Goal: Find specific page/section: Find specific page/section

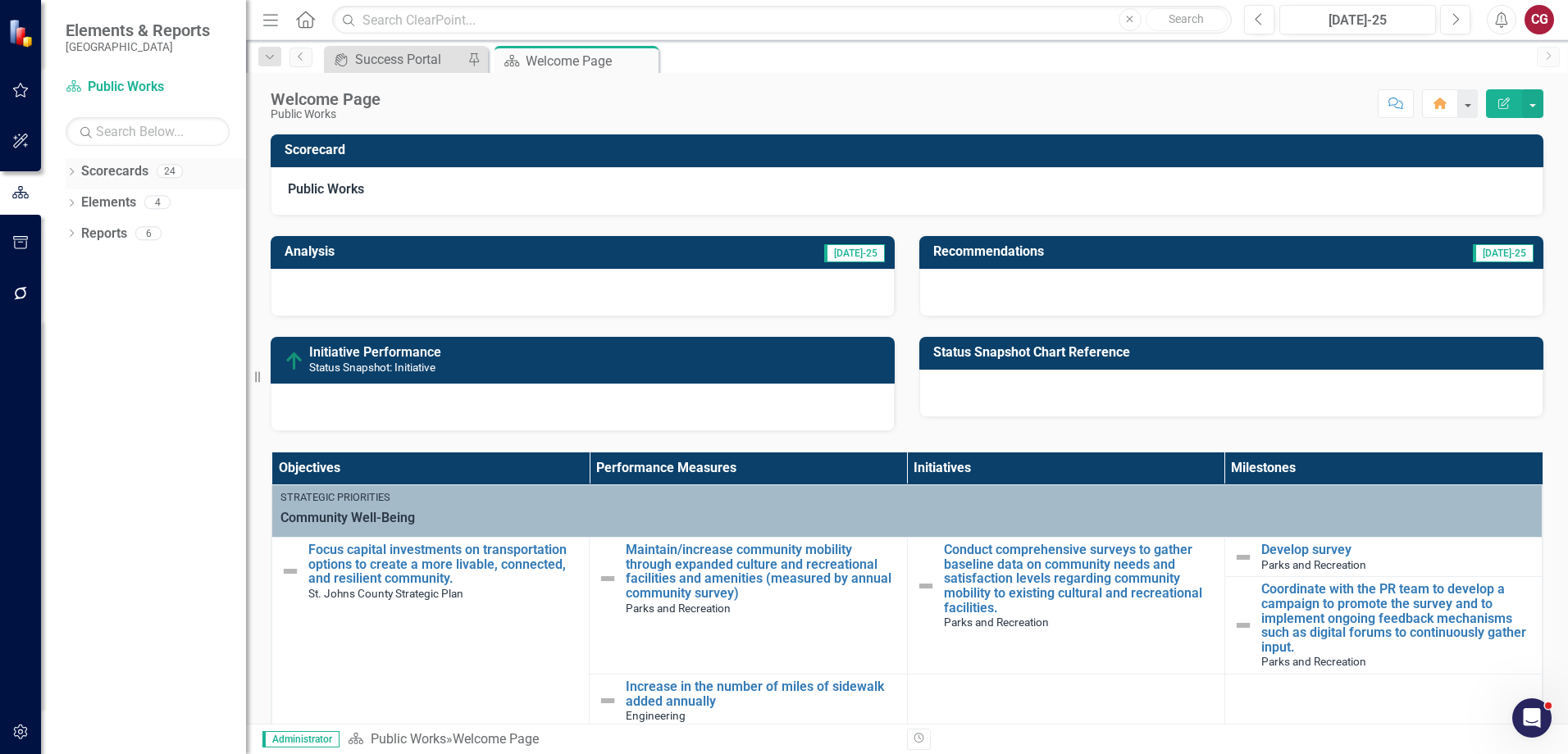
click at [81, 172] on div "Dropdown Scorecards 24" at bounding box center [156, 174] width 180 height 31
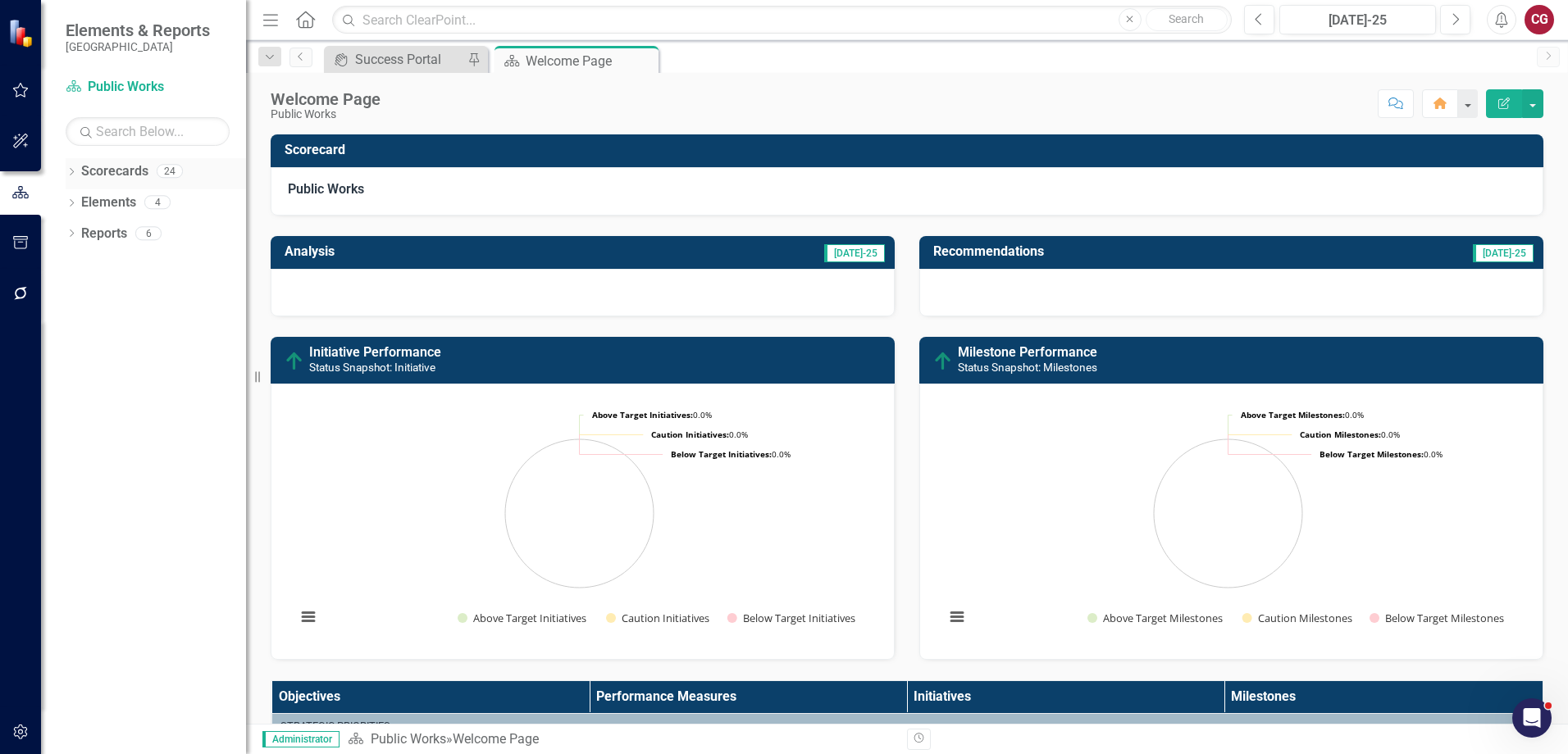
click at [75, 174] on icon "Dropdown" at bounding box center [71, 173] width 11 height 9
click at [78, 205] on icon "Dropdown" at bounding box center [80, 201] width 12 height 10
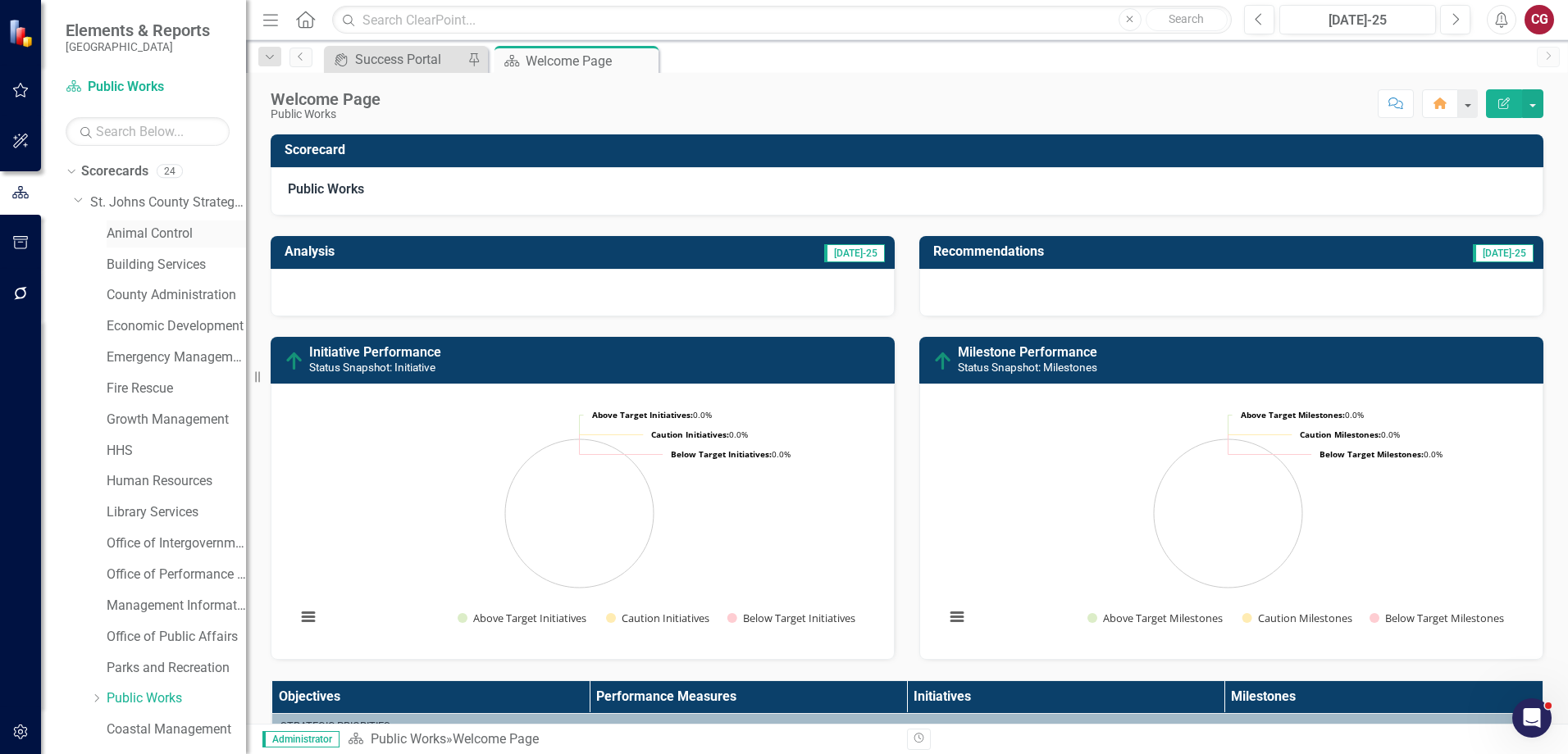
click at [154, 235] on link "Animal Control" at bounding box center [176, 234] width 140 height 19
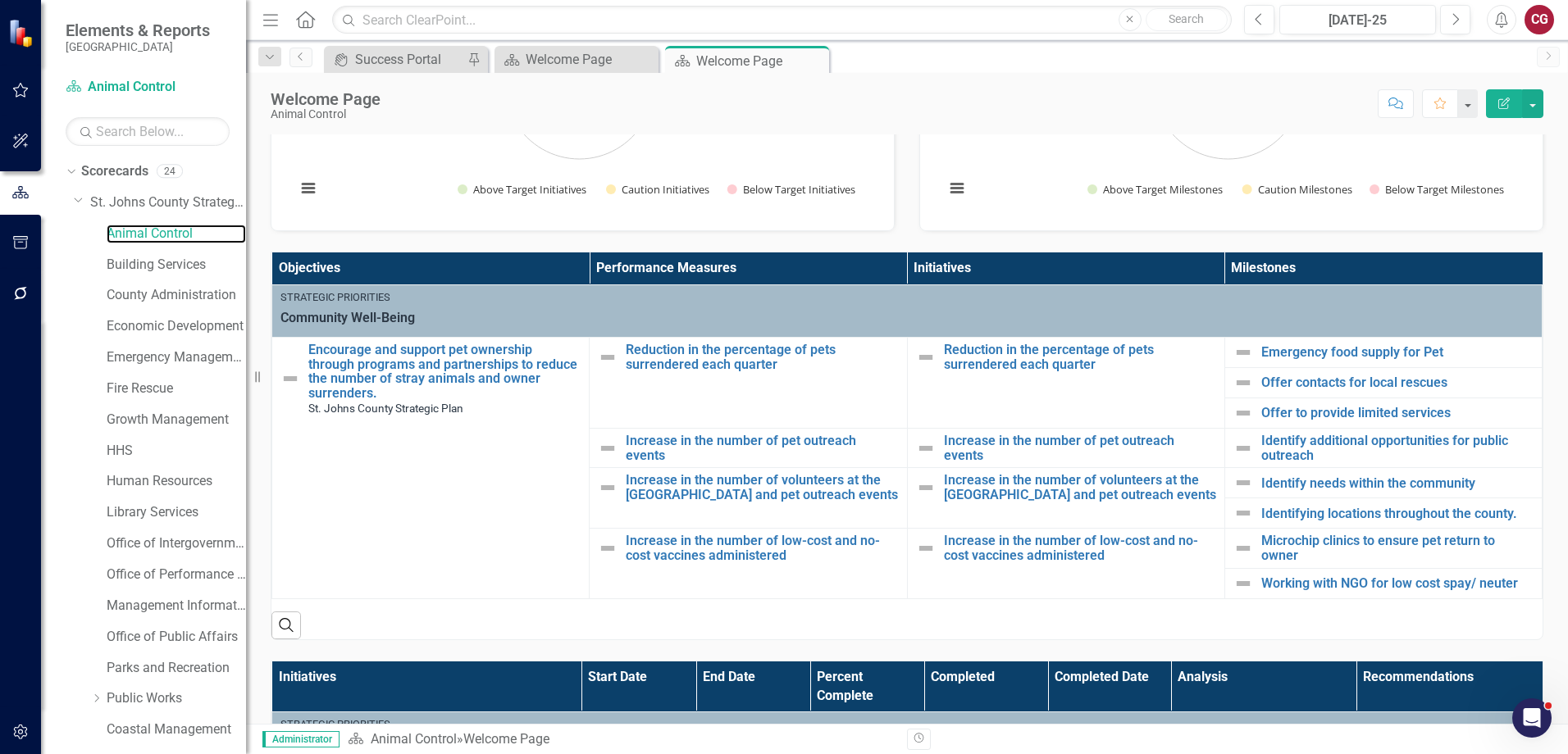
scroll to position [213, 0]
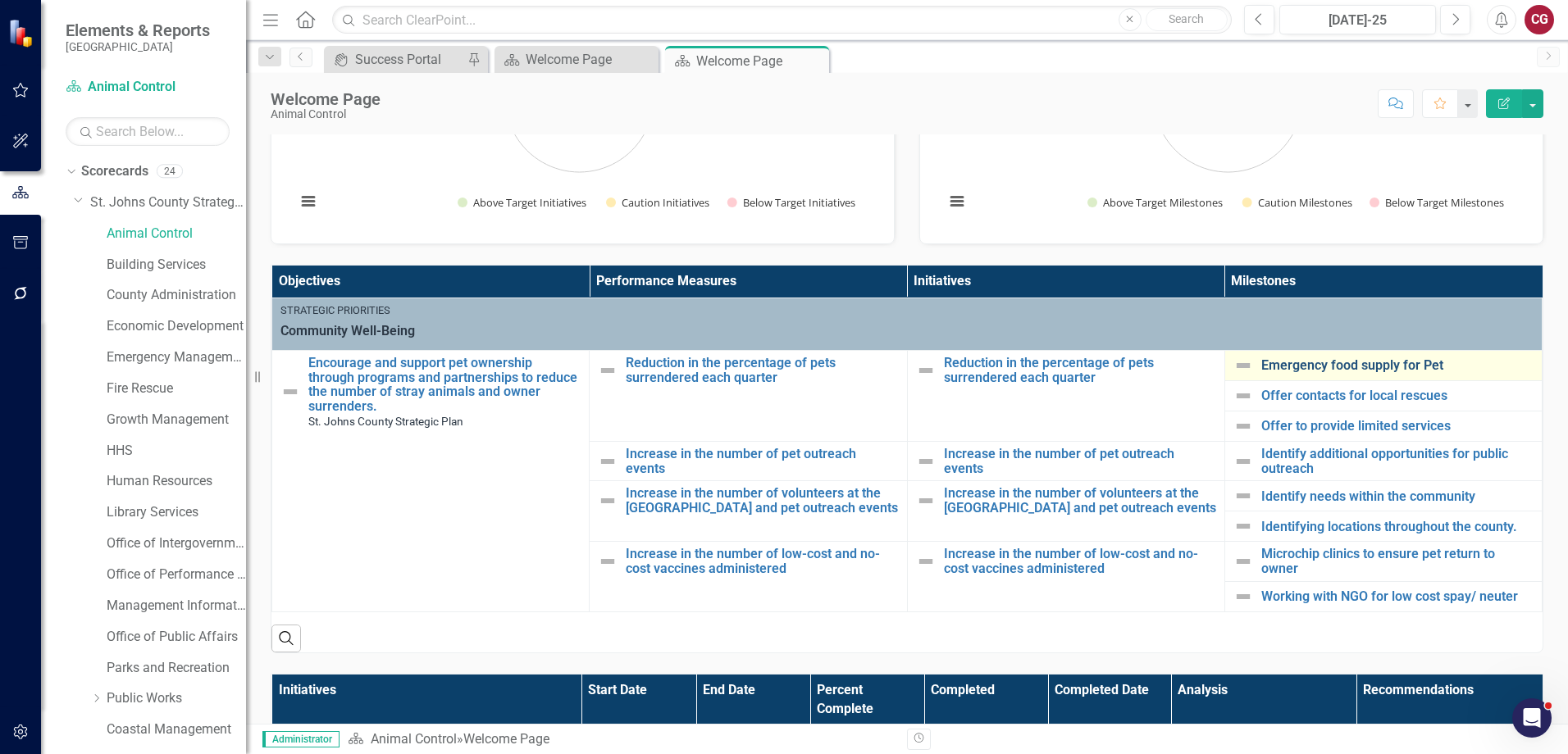
click at [1326, 363] on link "Emergency food supply for Pet" at bounding box center [1397, 365] width 272 height 15
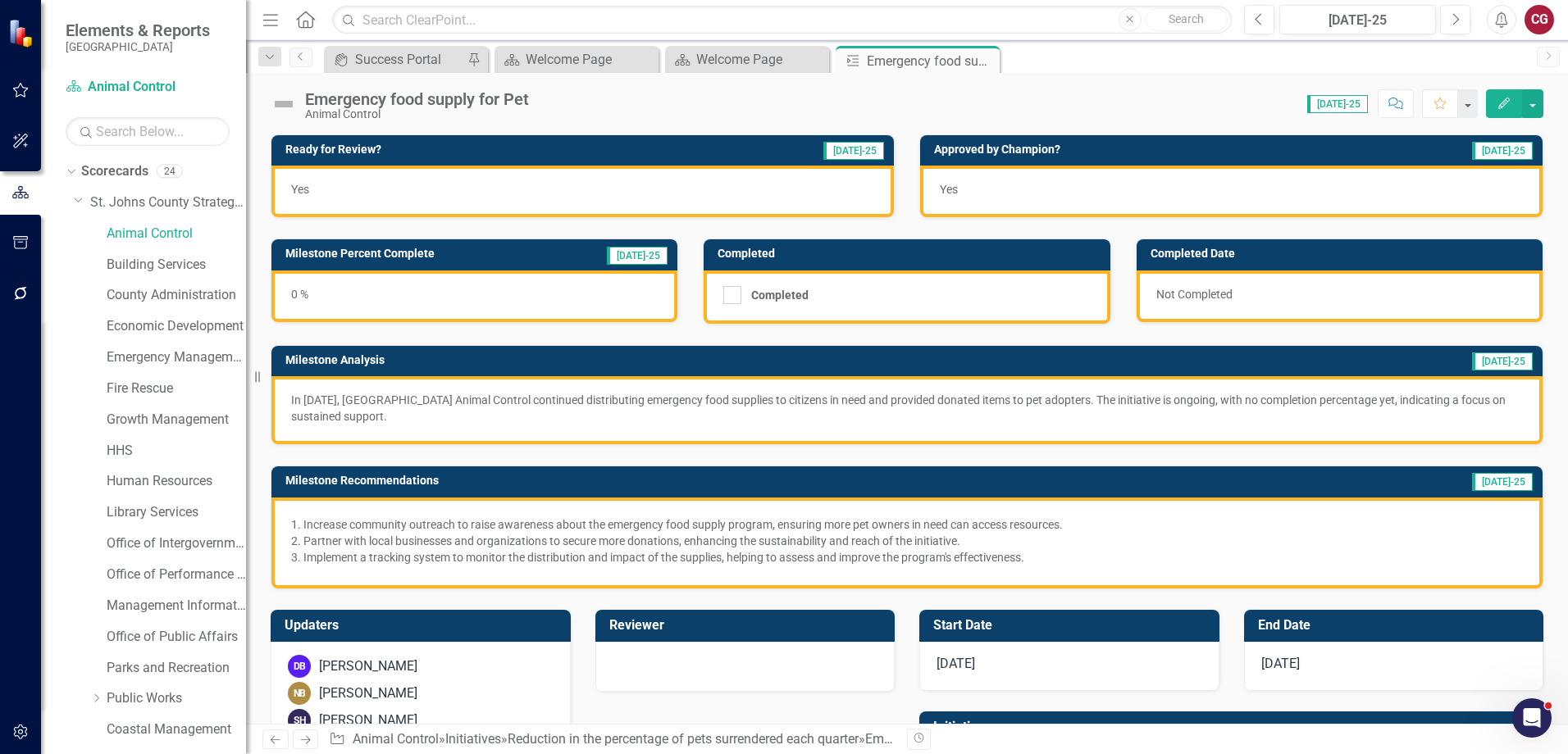
click at [520, 419] on p "In [DATE], [GEOGRAPHIC_DATA] Animal Control continued distributing emergency fo…" at bounding box center [907, 408] width 1232 height 33
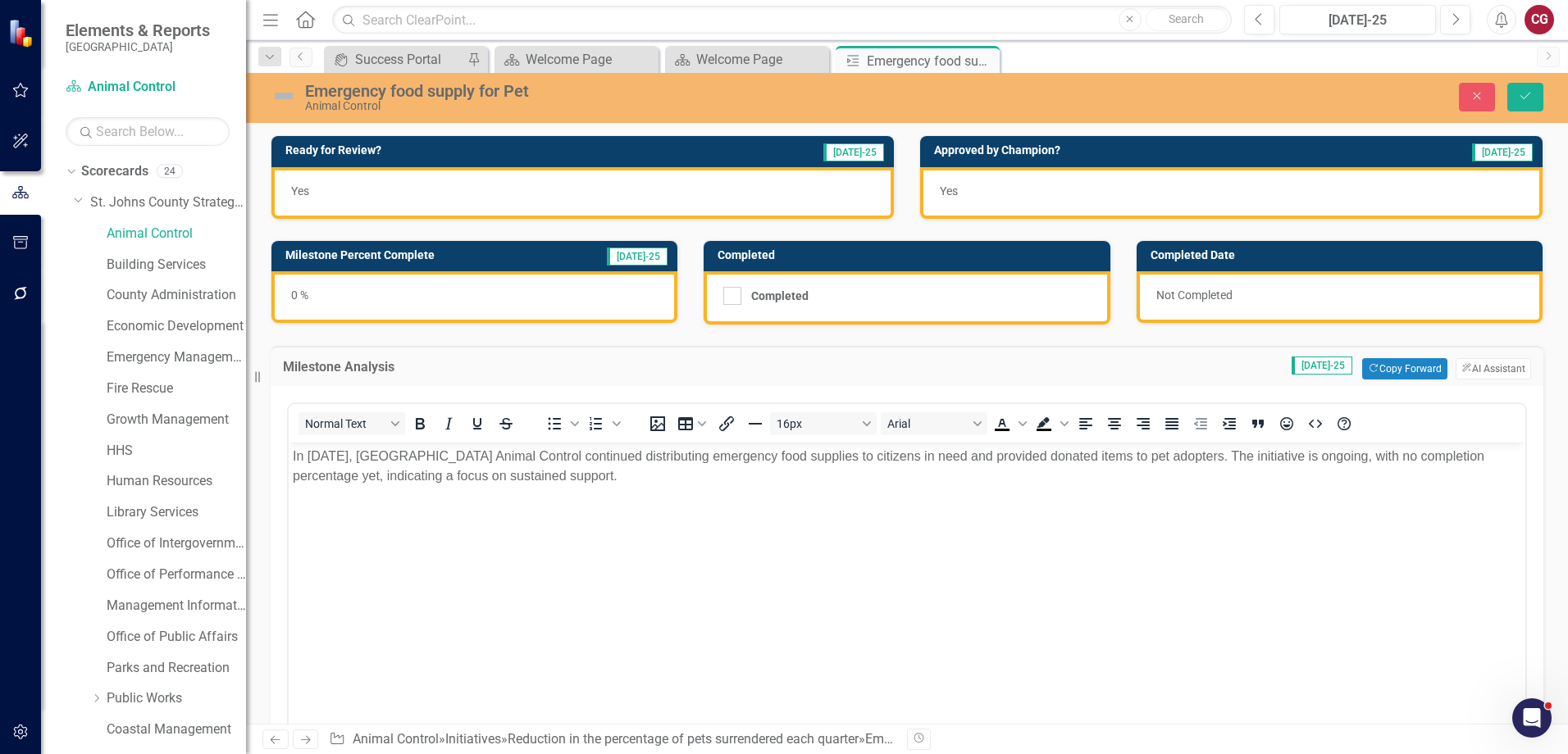
click at [577, 291] on div "0 %" at bounding box center [474, 297] width 406 height 52
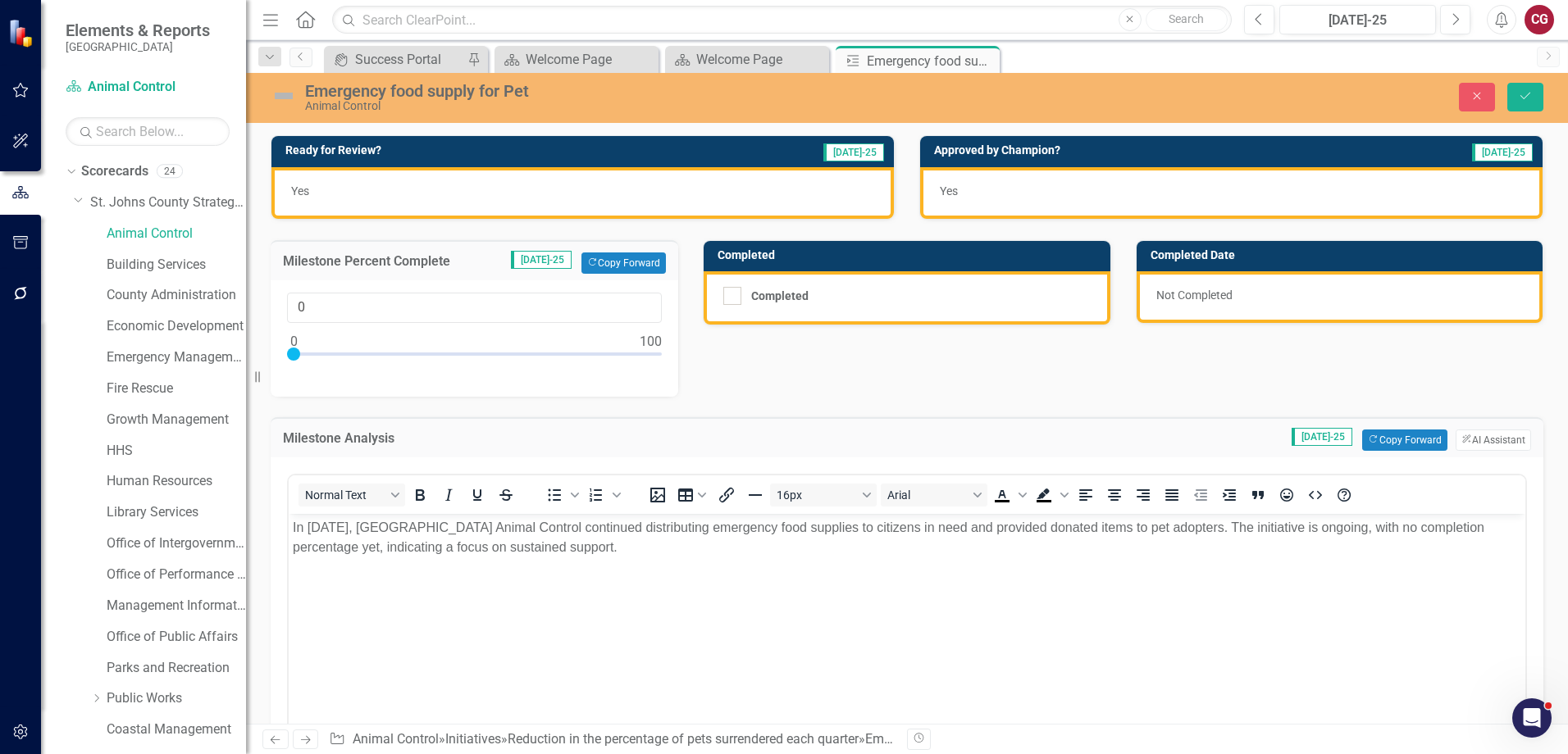
click at [584, 197] on div "Yes" at bounding box center [582, 193] width 622 height 52
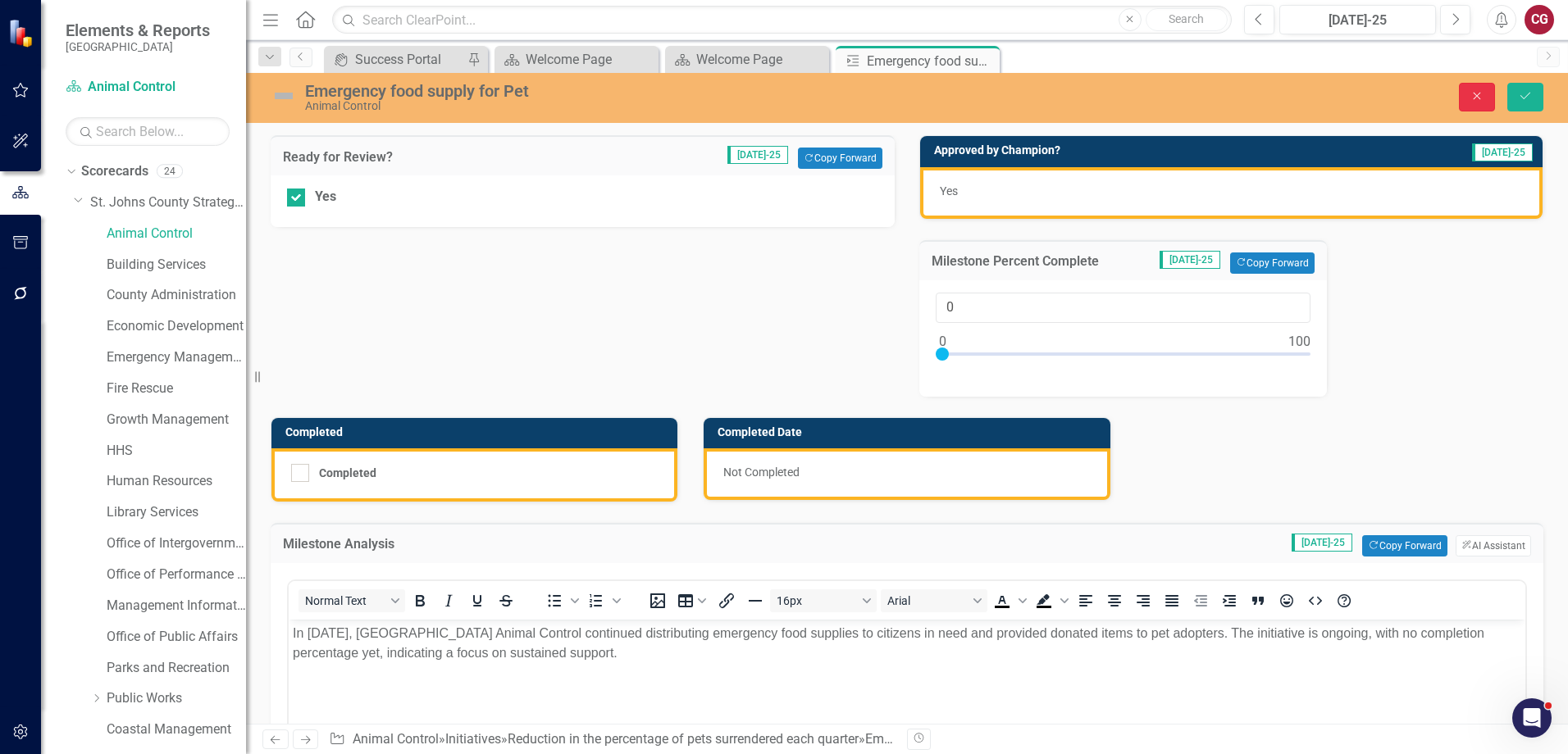
click at [1492, 83] on button "Close" at bounding box center [1477, 97] width 36 height 29
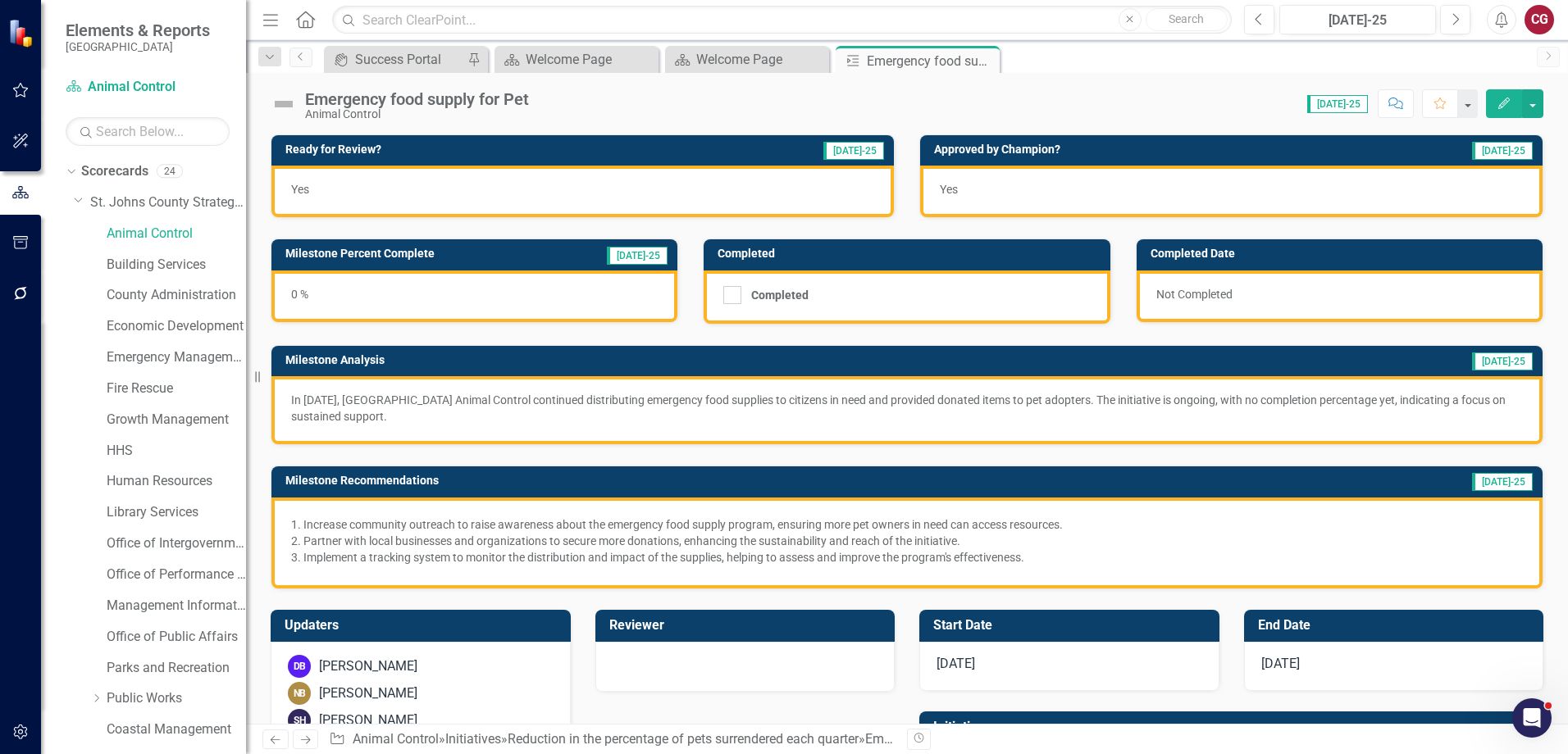
click at [1035, 178] on div "Yes" at bounding box center [1231, 192] width 622 height 52
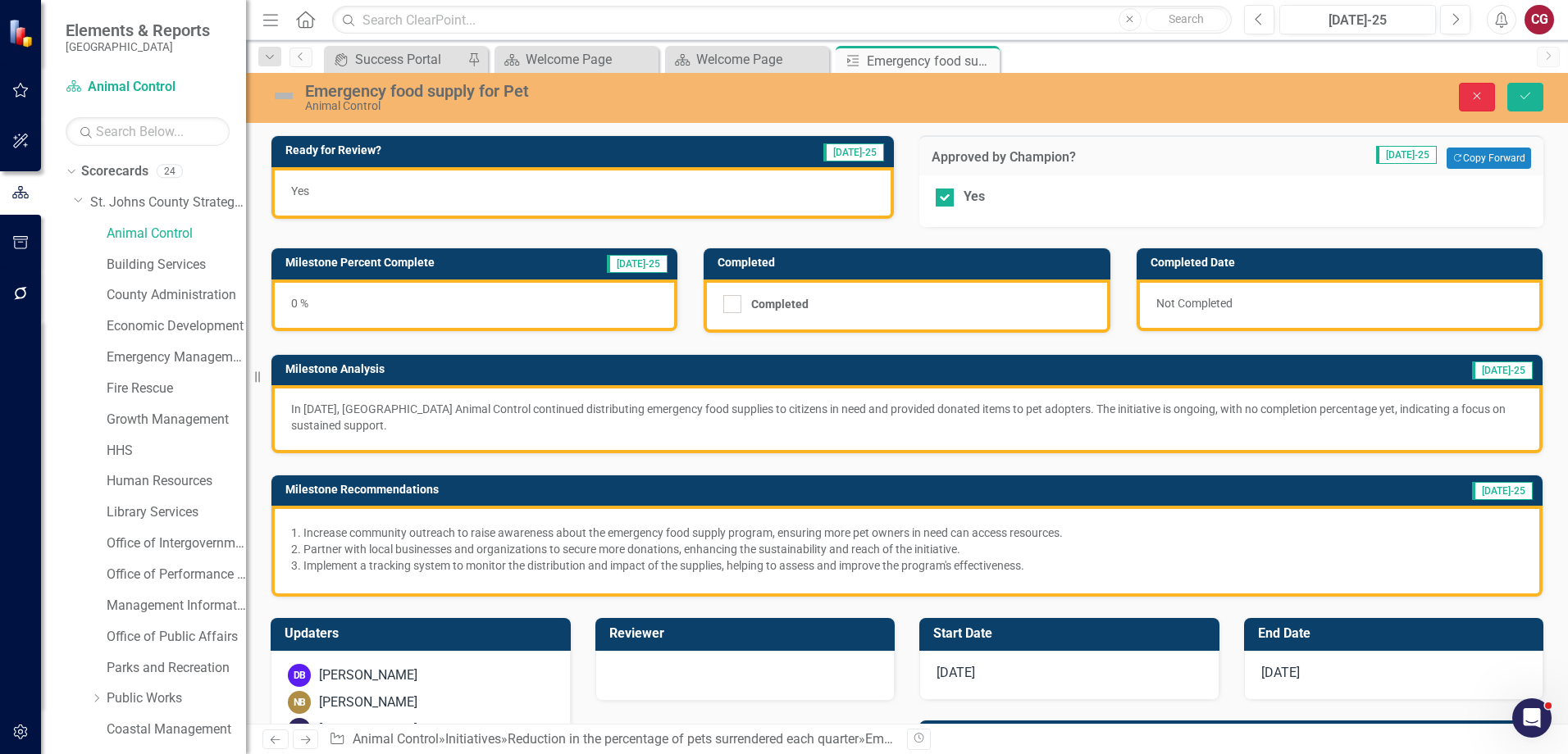
click at [1463, 103] on button "Close" at bounding box center [1477, 97] width 36 height 29
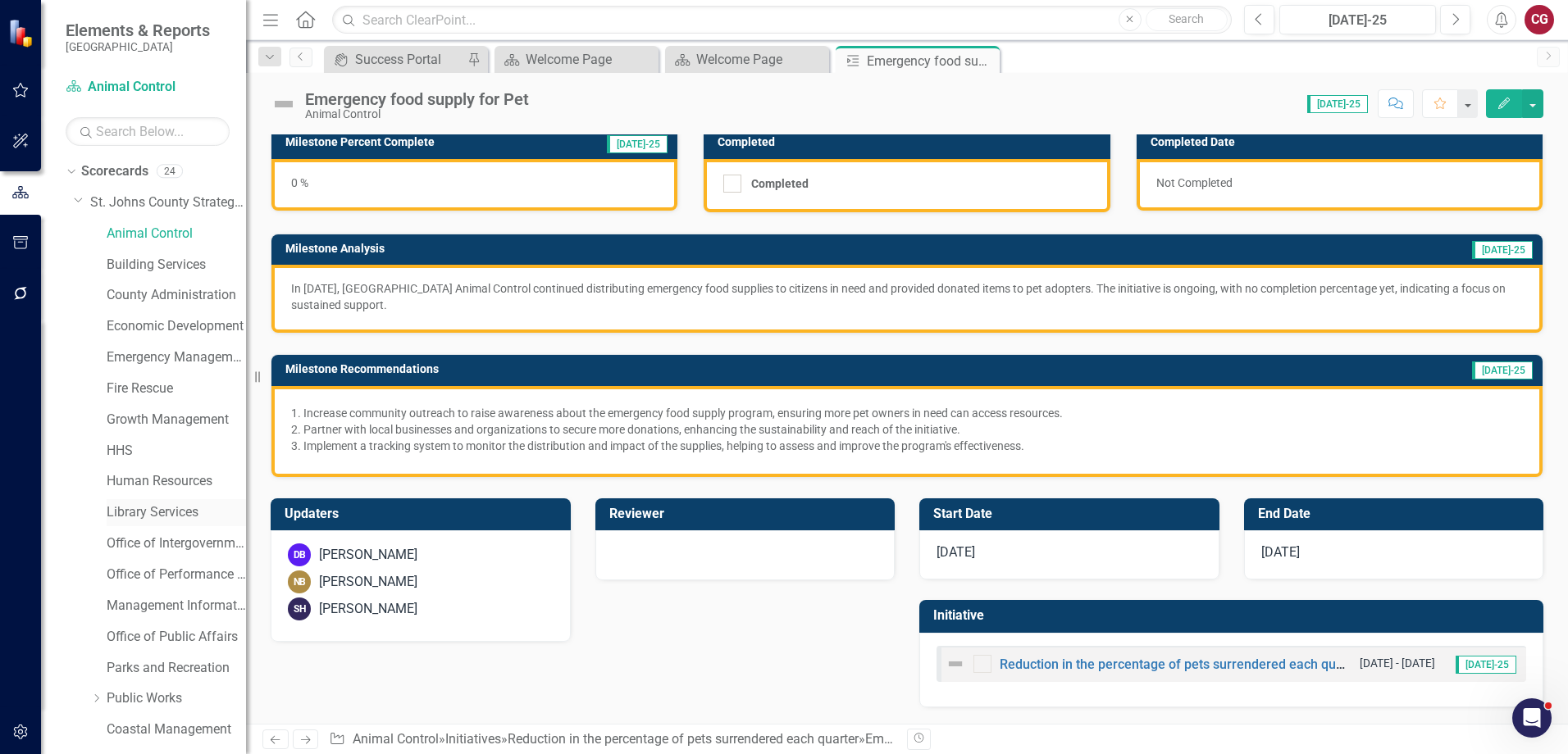
scroll to position [82, 0]
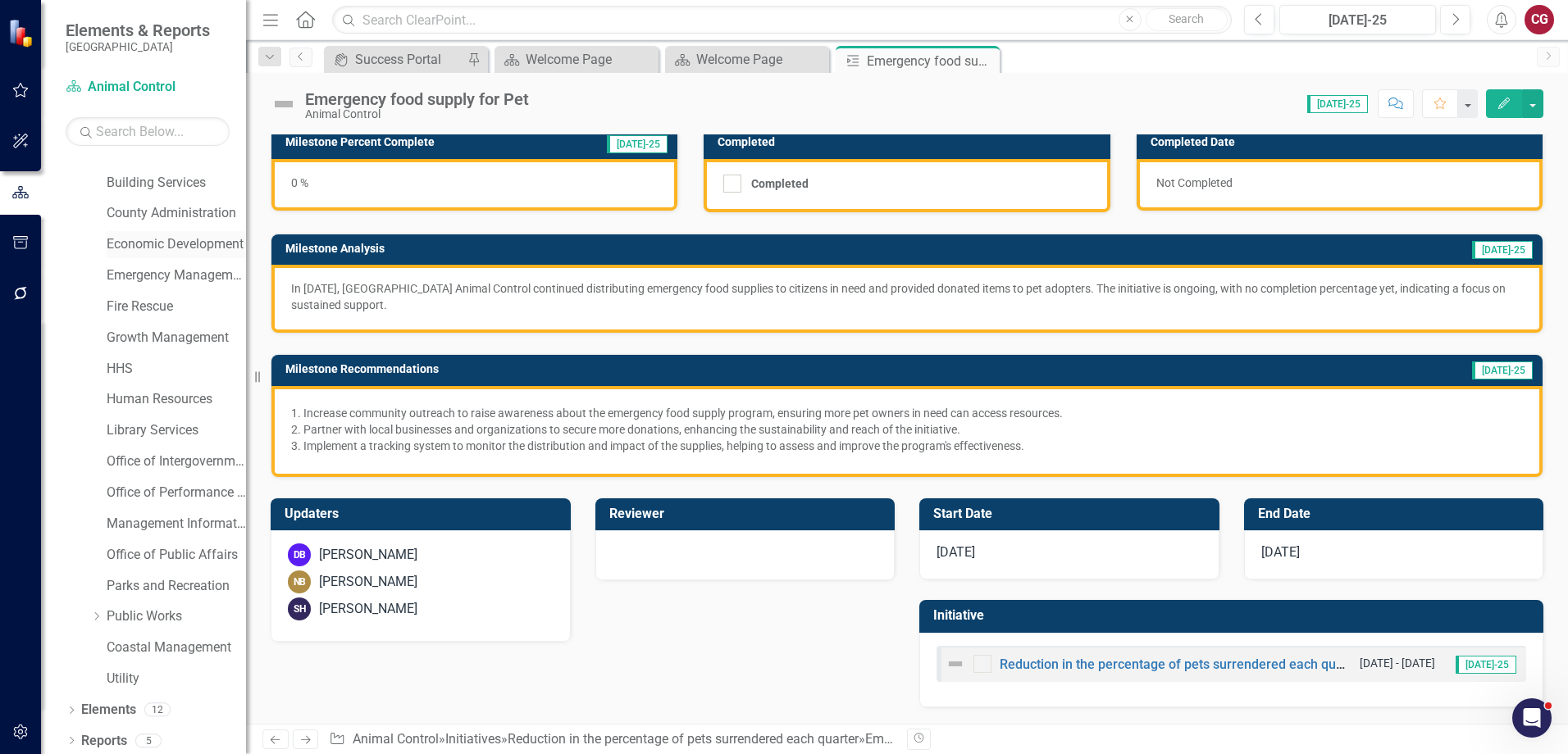
click at [142, 247] on link "Economic Development" at bounding box center [176, 244] width 140 height 19
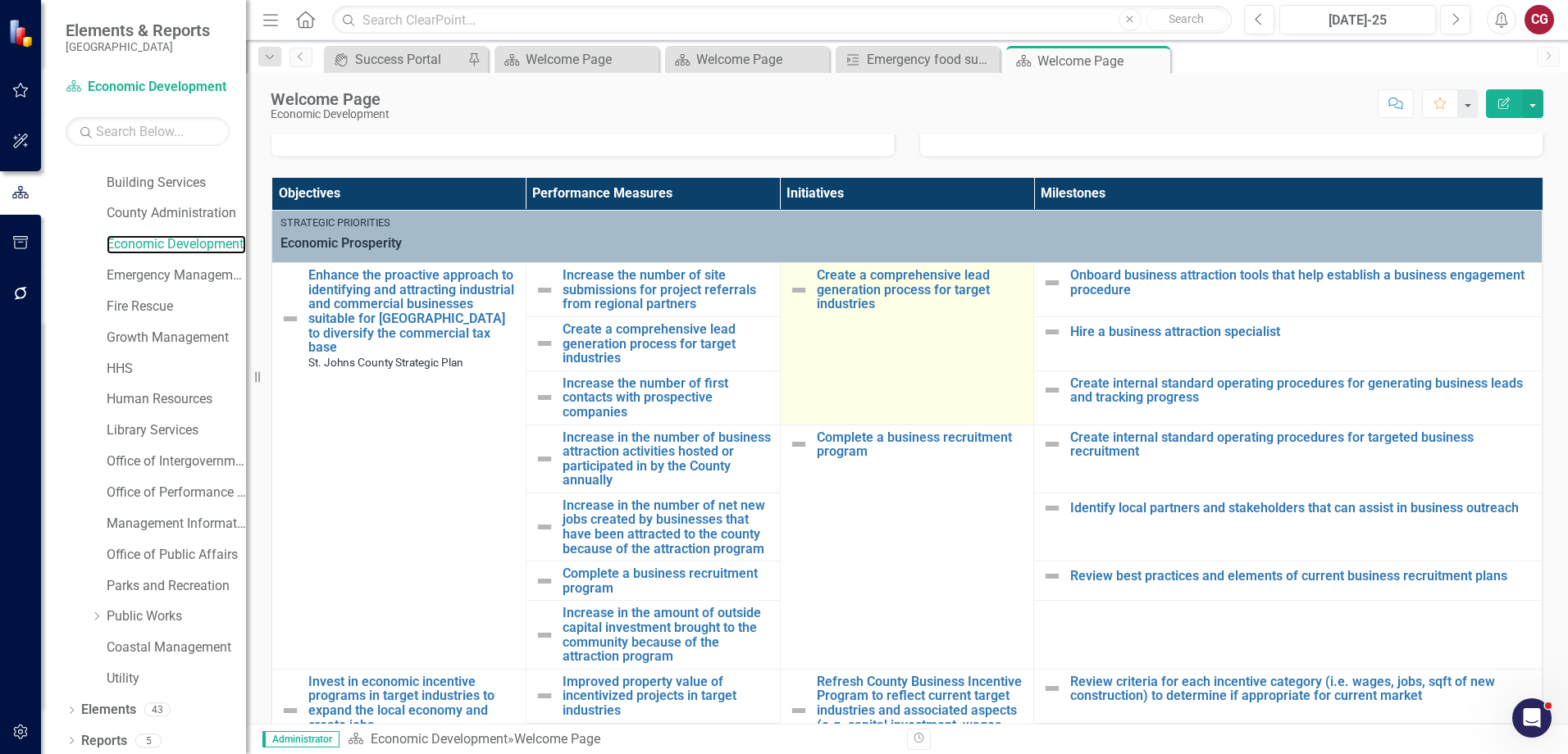
scroll to position [328, 0]
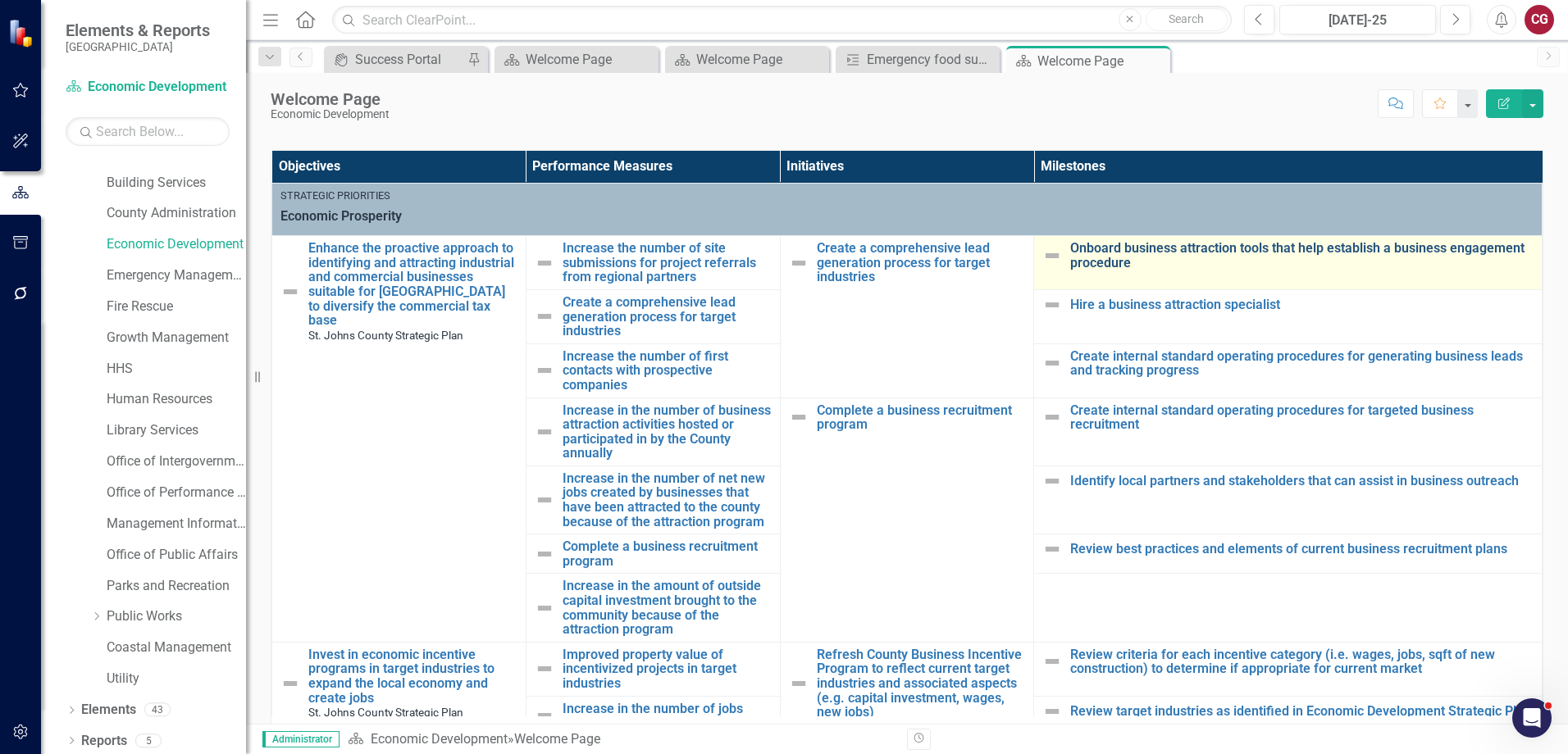
click at [1191, 257] on link "Onboard business attraction tools that help establish a business engagement pro…" at bounding box center [1301, 255] width 463 height 29
